Goal: Find specific page/section: Find specific page/section

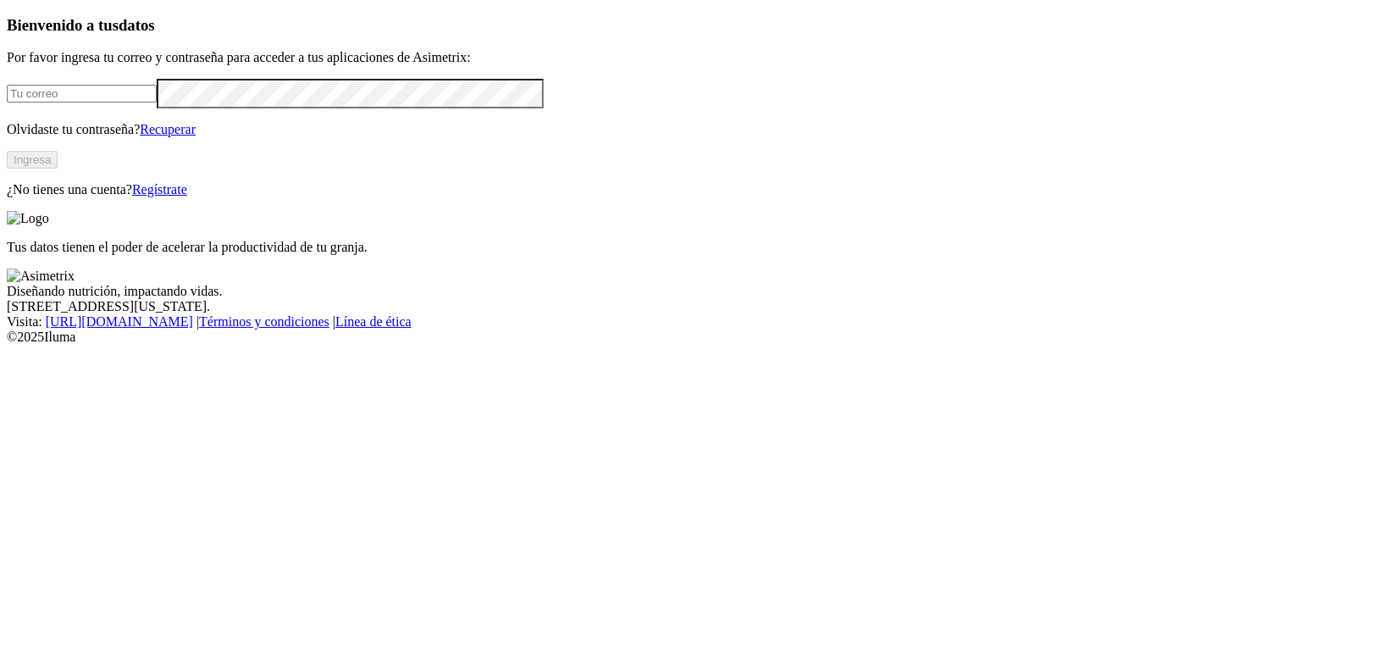
type input "[PERSON_NAME][EMAIL_ADDRESS][DOMAIN_NAME]"
click at [58, 169] on button "Ingresa" at bounding box center [32, 160] width 51 height 18
